Goal: Information Seeking & Learning: Learn about a topic

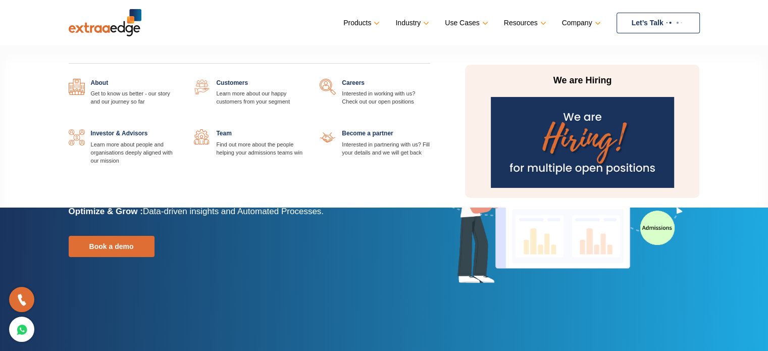
click at [555, 127] on img at bounding box center [582, 142] width 183 height 91
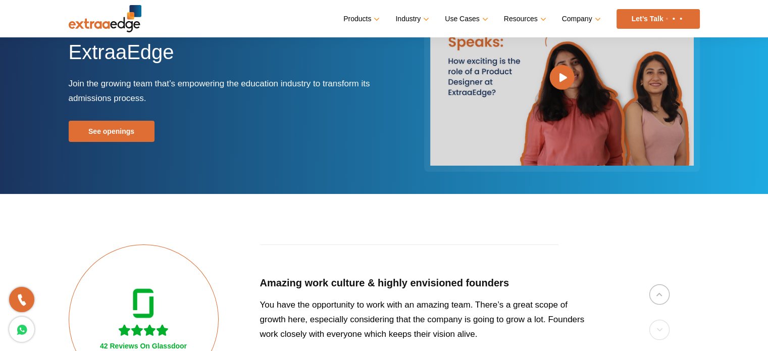
scroll to position [208, 0]
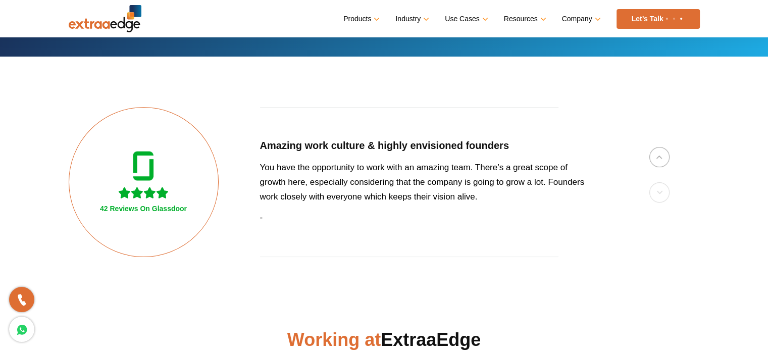
click at [555, 127] on div "Amazing work culture & highly envisioned founders You have the opportunity to w…" at bounding box center [426, 182] width 332 height 150
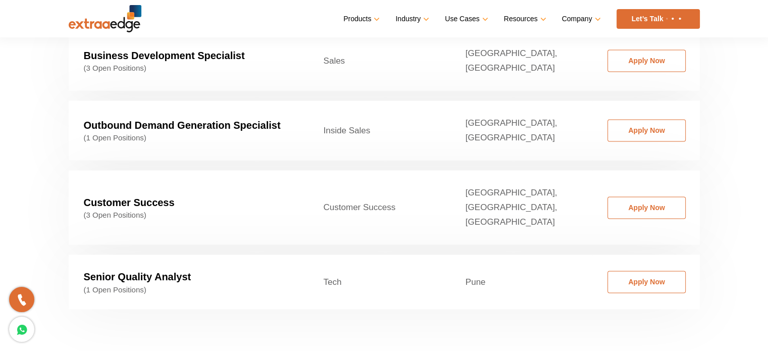
scroll to position [1628, 0]
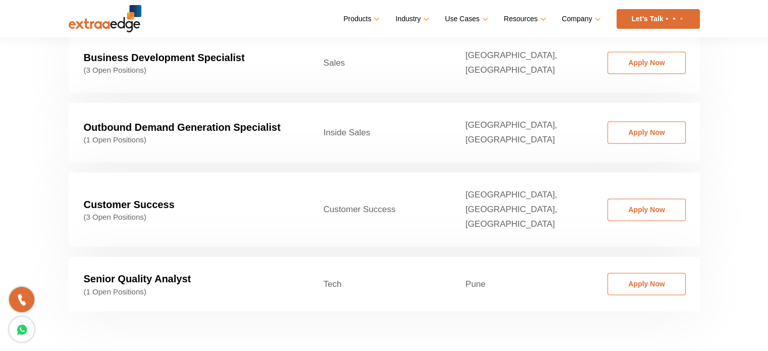
click at [548, 172] on td "Chandigarh, Dehradun, Pune" at bounding box center [522, 209] width 142 height 74
